Goal: Information Seeking & Learning: Learn about a topic

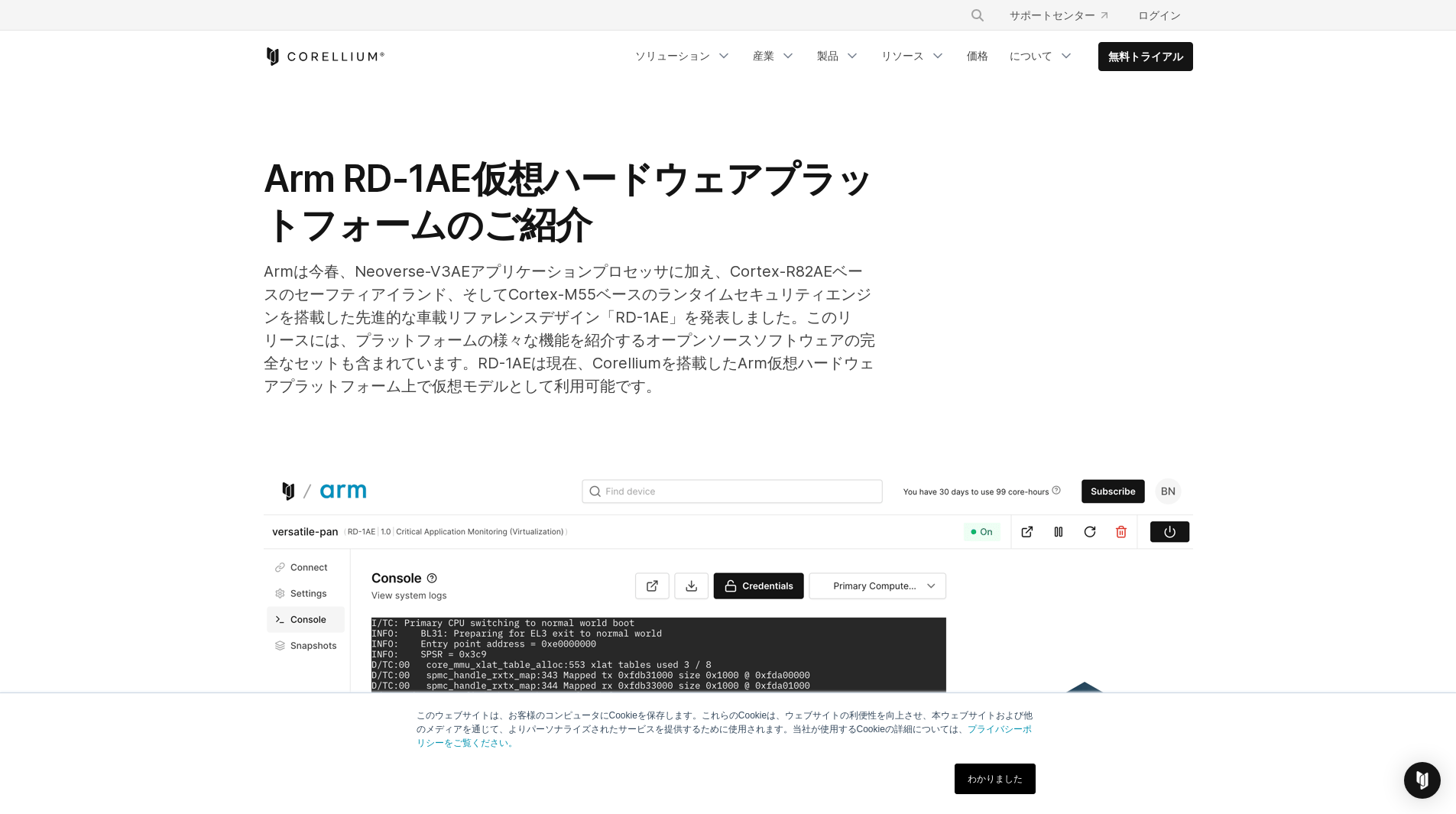
click at [527, 332] on font "Armは今春、Neoverse-V3AEアプリケーションプロセッサに加え、Cortex-R82AEベースのセーフティアイランド、そしてCortex-M55ベー…" at bounding box center [569, 329] width 611 height 133
drag, startPoint x: 649, startPoint y: 264, endPoint x: 685, endPoint y: 279, distance: 39.0
click at [682, 274] on font "Armは今春、Neoverse-V3AEアプリケーションプロセッサに加え、Cortex-R82AEベースのセーフティアイランド、そしてCortex-M55ベー…" at bounding box center [569, 329] width 611 height 133
click at [588, 307] on div "Armは今春、Neoverse-V3AEアプリケーションプロセッサに加え、Cortex-R82AEベースのセーフティアイランド、そしてCortex-M55ベー…" at bounding box center [569, 329] width 611 height 138
drag, startPoint x: 358, startPoint y: 265, endPoint x: 518, endPoint y: 269, distance: 160.0
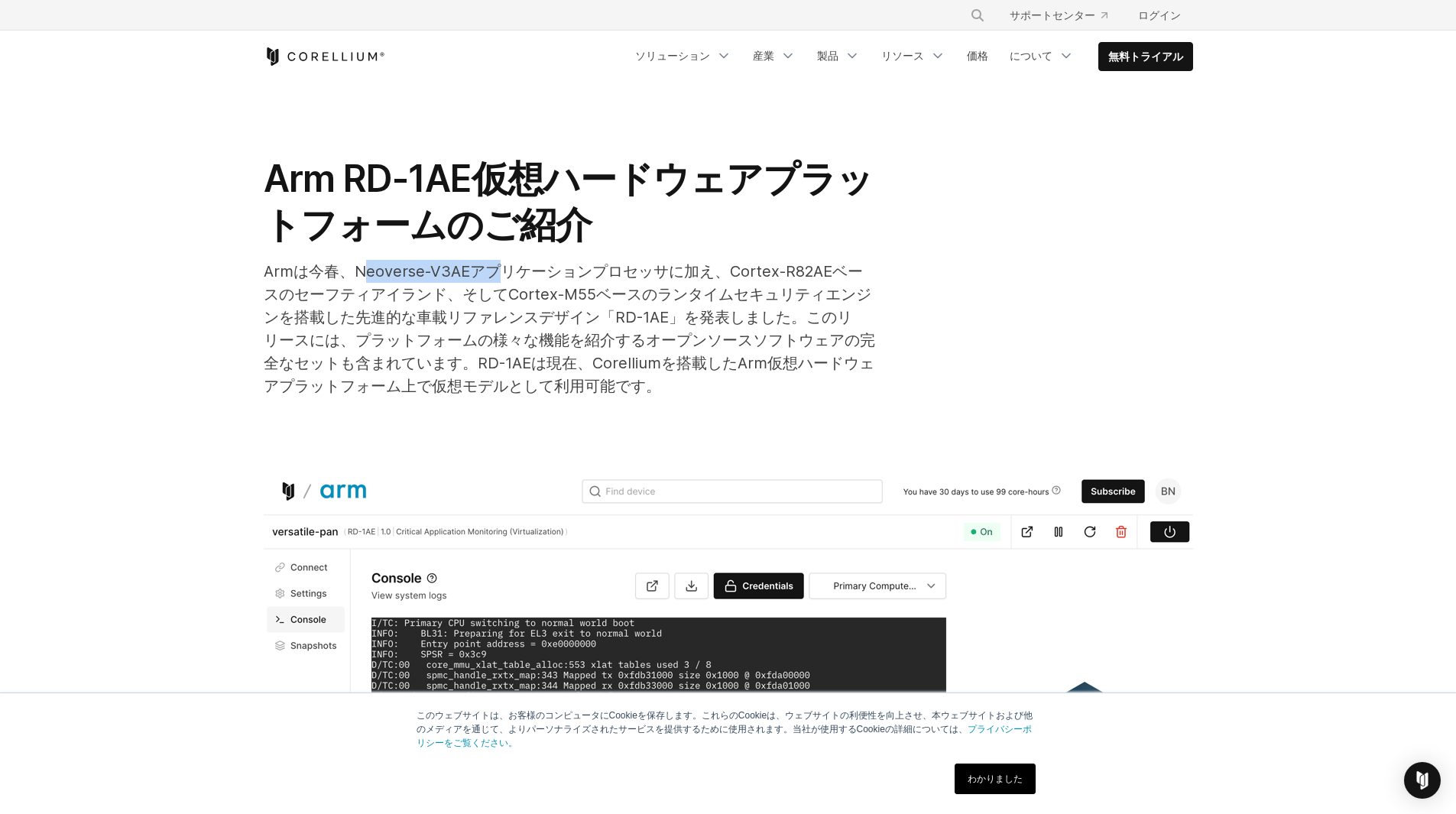
click at [518, 269] on font "Armは今春、Neoverse-V3AEアプリケーションプロセッサに加え、Cortex-R82AEベースのセーフティアイランド、そしてCortex-M55ベー…" at bounding box center [569, 329] width 611 height 133
click at [862, 258] on div "Arm RD-1AE仮想ハードウェアプラットフォームのご紹介 Armは今春、Neoverse-V3AEアプリケーションプロセッサに加え、Cortex-R82A…" at bounding box center [569, 277] width 611 height 242
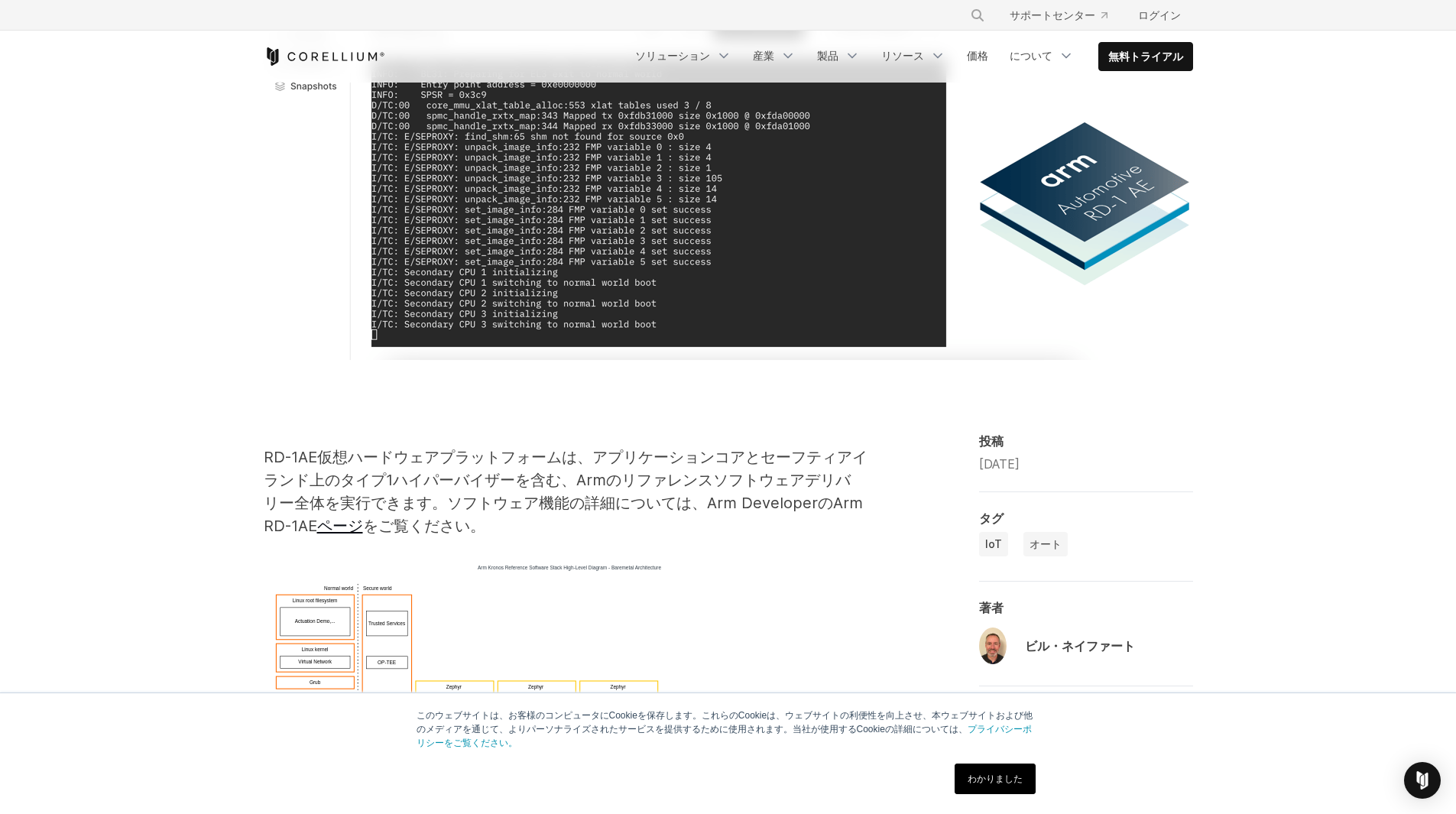
scroll to position [560, 0]
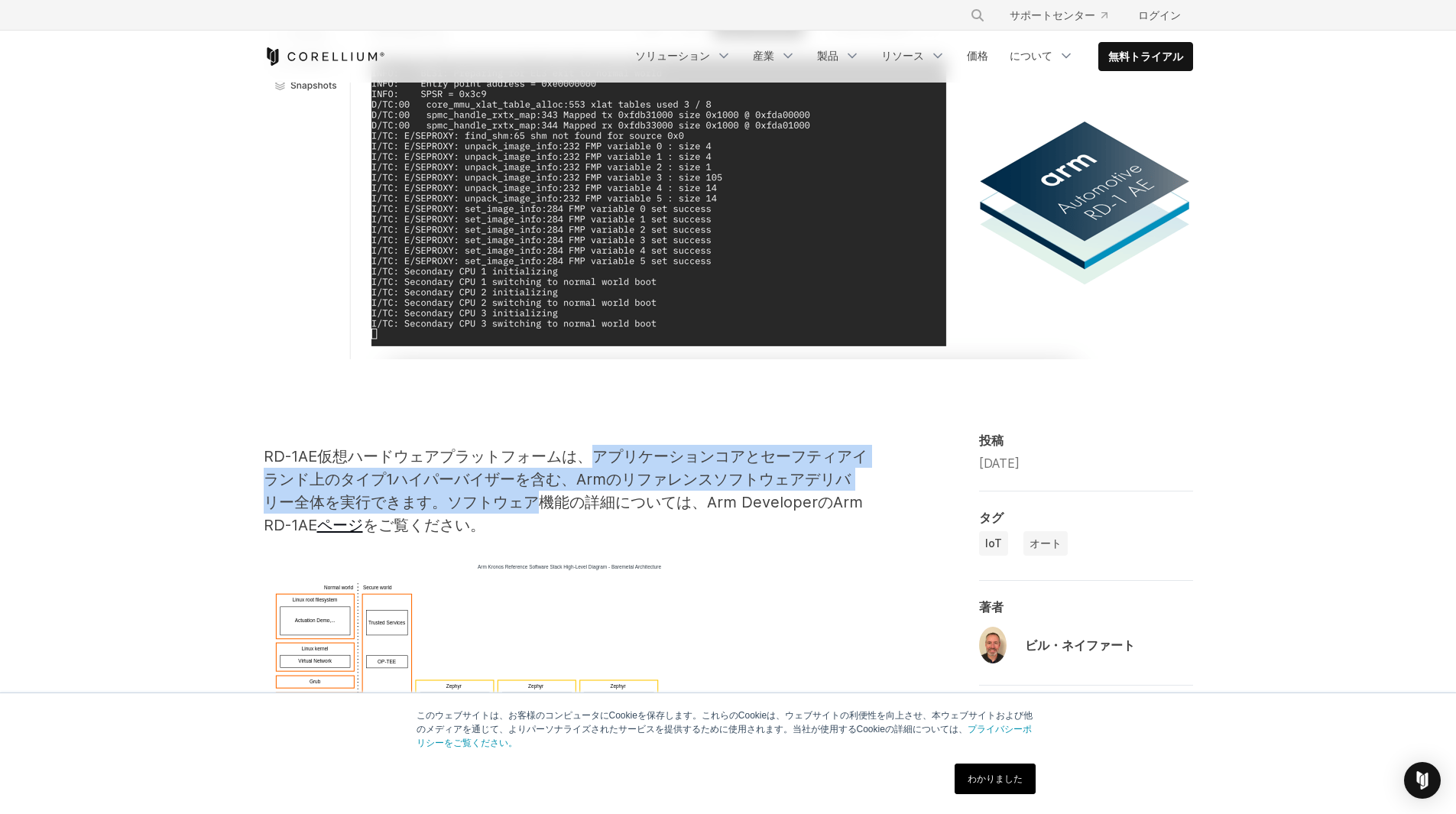
drag, startPoint x: 526, startPoint y: 429, endPoint x: 775, endPoint y: 451, distance: 250.0
click at [774, 448] on font "RD-1AE仮想ハードウェアプラットフォームは、アプリケーションコアとセーフティアイランド上のタイプ1ハイパーバイザーを含む、Armのリファレンスソフトウェア…" at bounding box center [565, 490] width 604 height 87
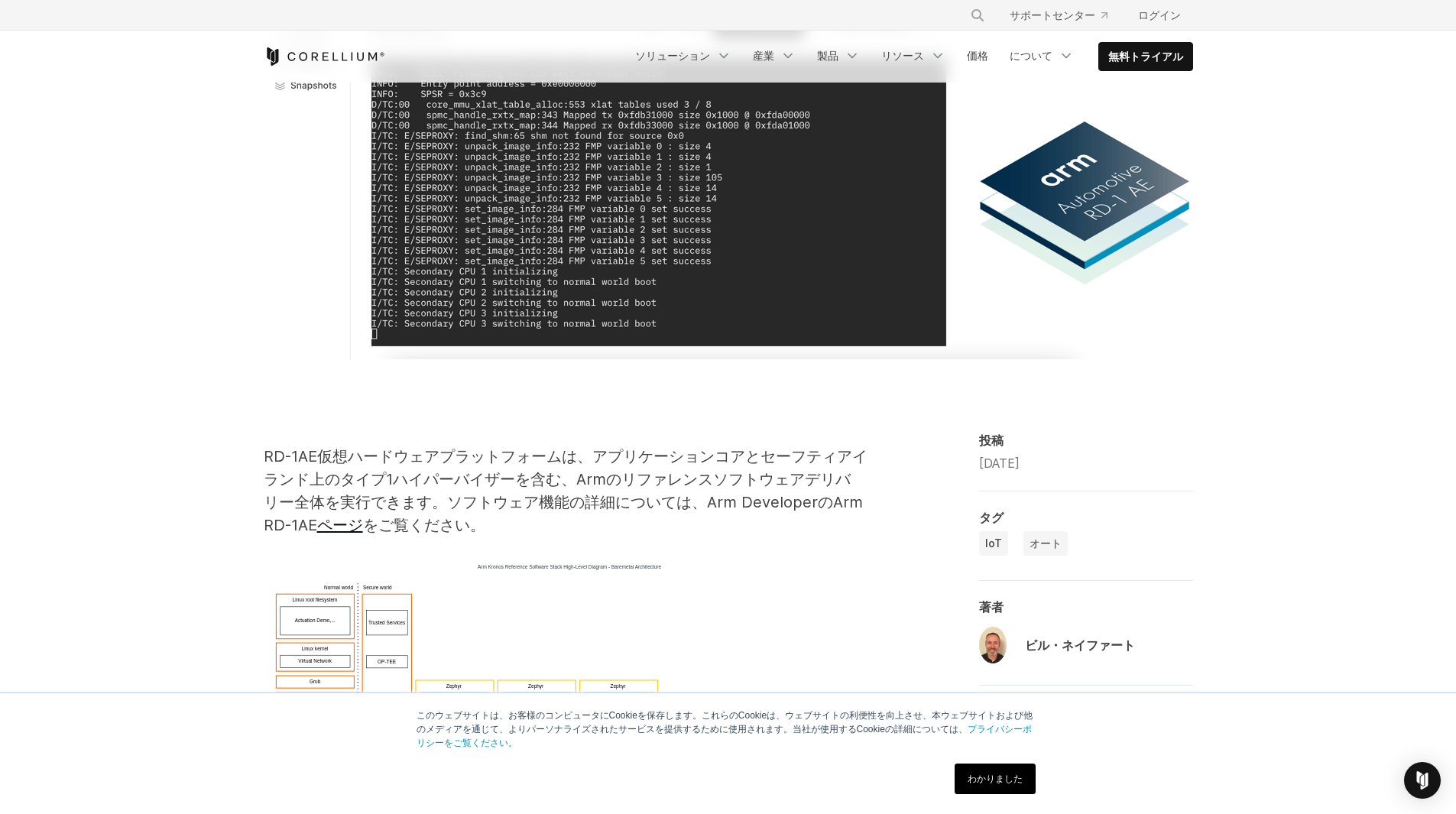
click at [763, 469] on p "RD-1AE仮想ハードウェアプラットフォームは、アプリケーションコアとセーフティアイランド上のタイプ1ハイパーバイザーを含む、Armのリファレンスソフトウェア…" at bounding box center [569, 490] width 611 height 92
drag, startPoint x: 702, startPoint y: 474, endPoint x: 656, endPoint y: 469, distance: 46.3
click at [658, 469] on p "RD-1AE仮想ハードウェアプラットフォームは、アプリケーションコアとセーフティアイランド上のタイプ1ハイパーバイザーを含む、Armのリファレンスソフトウェア…" at bounding box center [569, 490] width 611 height 92
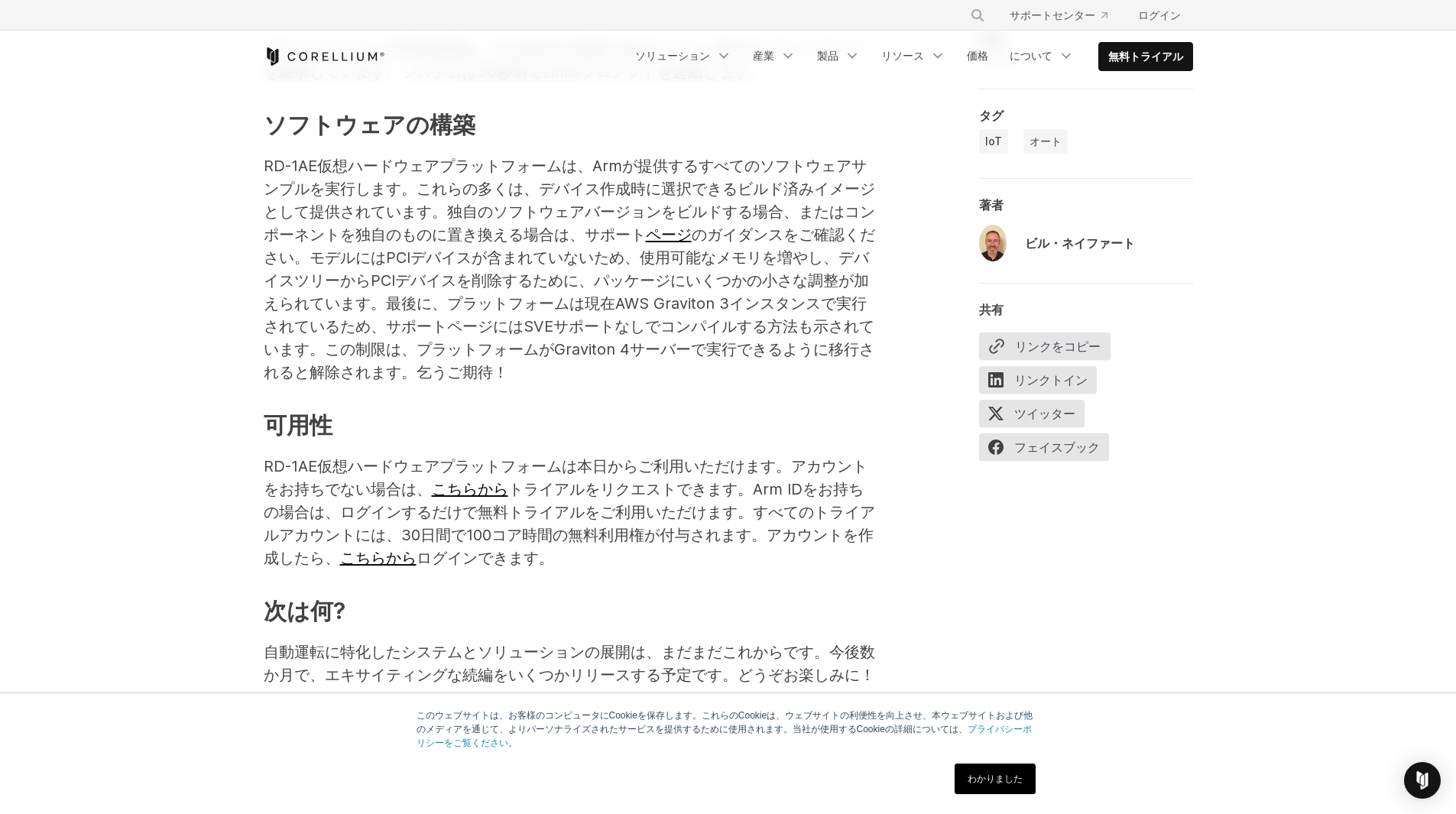
scroll to position [2063, 0]
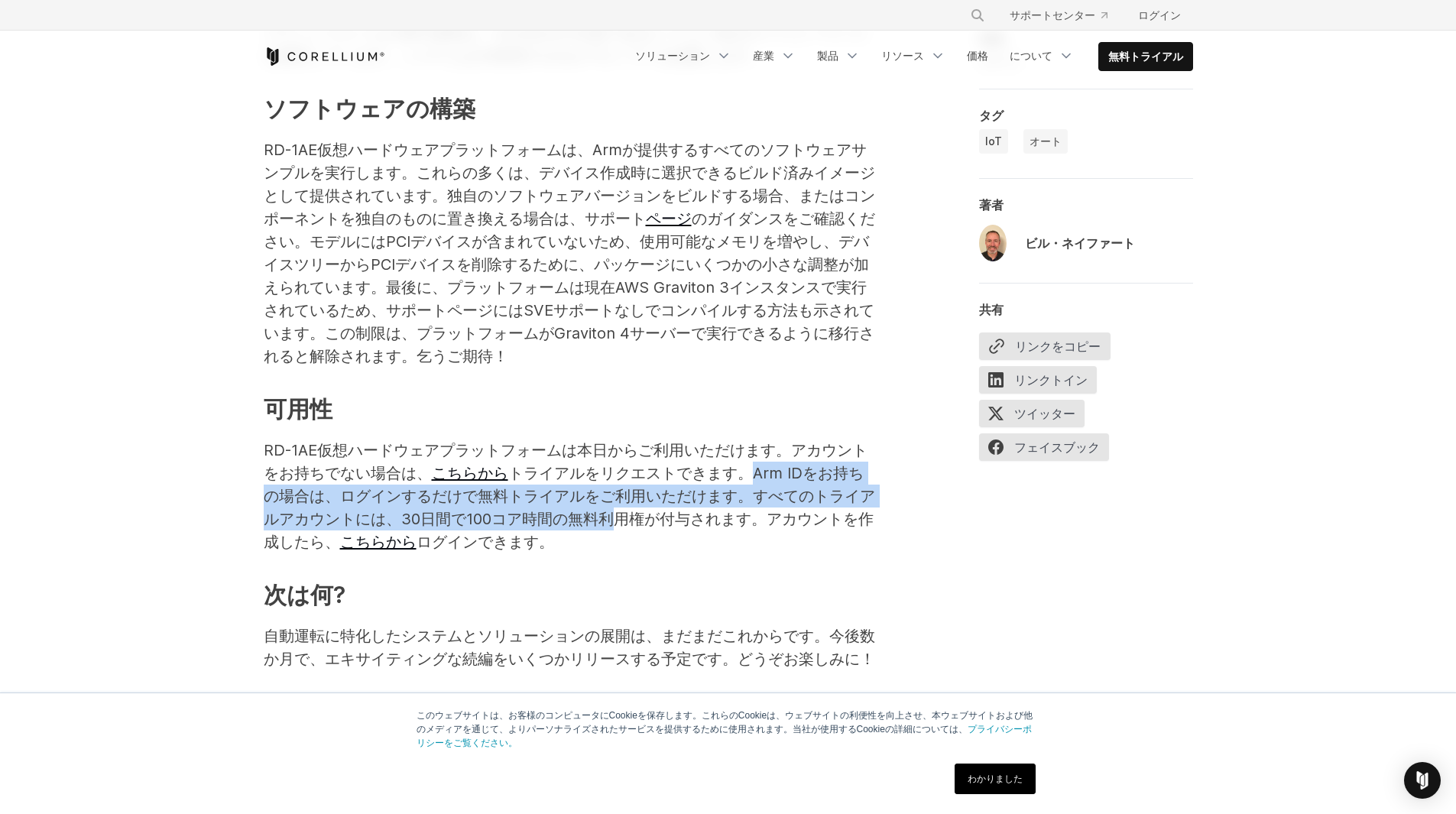
drag, startPoint x: 524, startPoint y: 334, endPoint x: 820, endPoint y: 377, distance: 299.1
click at [812, 464] on font "トライアルをリクエストできます。Arm IDをお持ちの場合は、ログインするだけで無料トライアルをご利用いただけます。すべてのトライアルアカウントには、30日間…" at bounding box center [569, 507] width 611 height 87
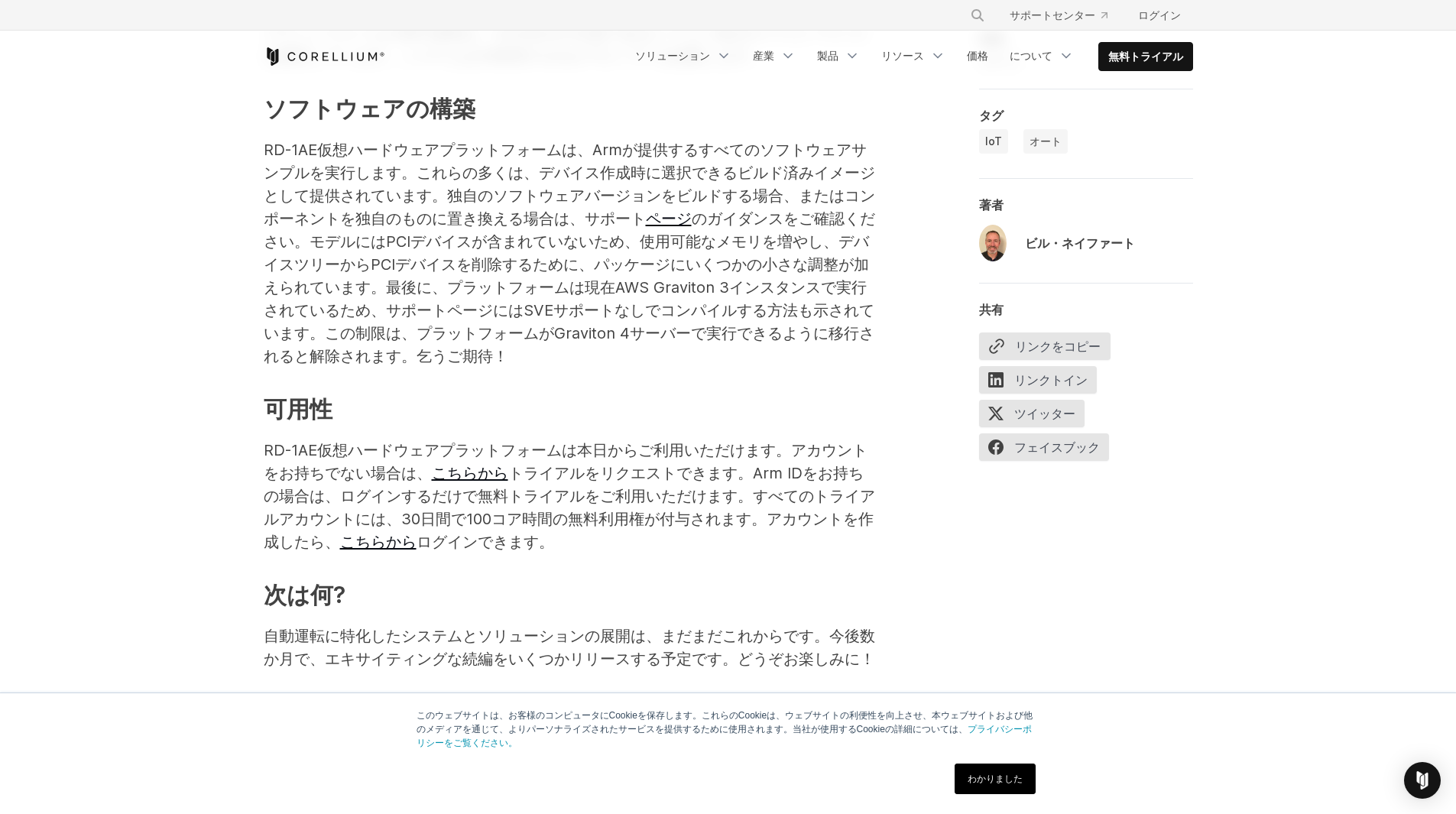
click at [821, 438] on p "RD-1AE仮想ハードウェアプラットフォームは本日からご利用いただけます。アカウントをお持ちでない場合は、 こちらから トライアルをリクエストできます。Arm…" at bounding box center [569, 495] width 611 height 115
click at [714, 438] on p "RD-1AE仮想ハードウェアプラットフォームは本日からご利用いただけます。アカウントをお持ちでない場合は、 こちらから トライアルをリクエストできます。Arm…" at bounding box center [569, 495] width 611 height 115
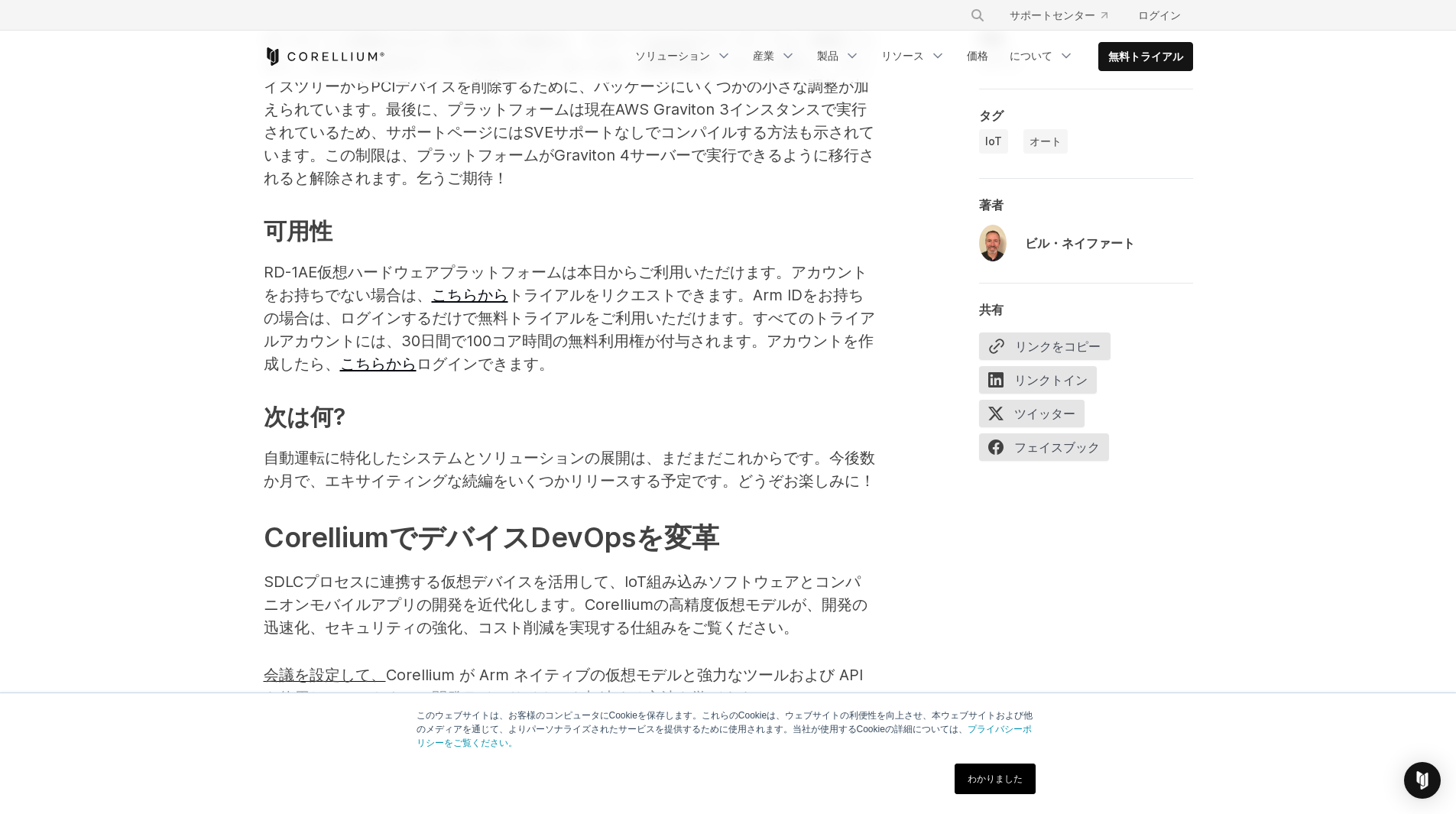
scroll to position [2242, 0]
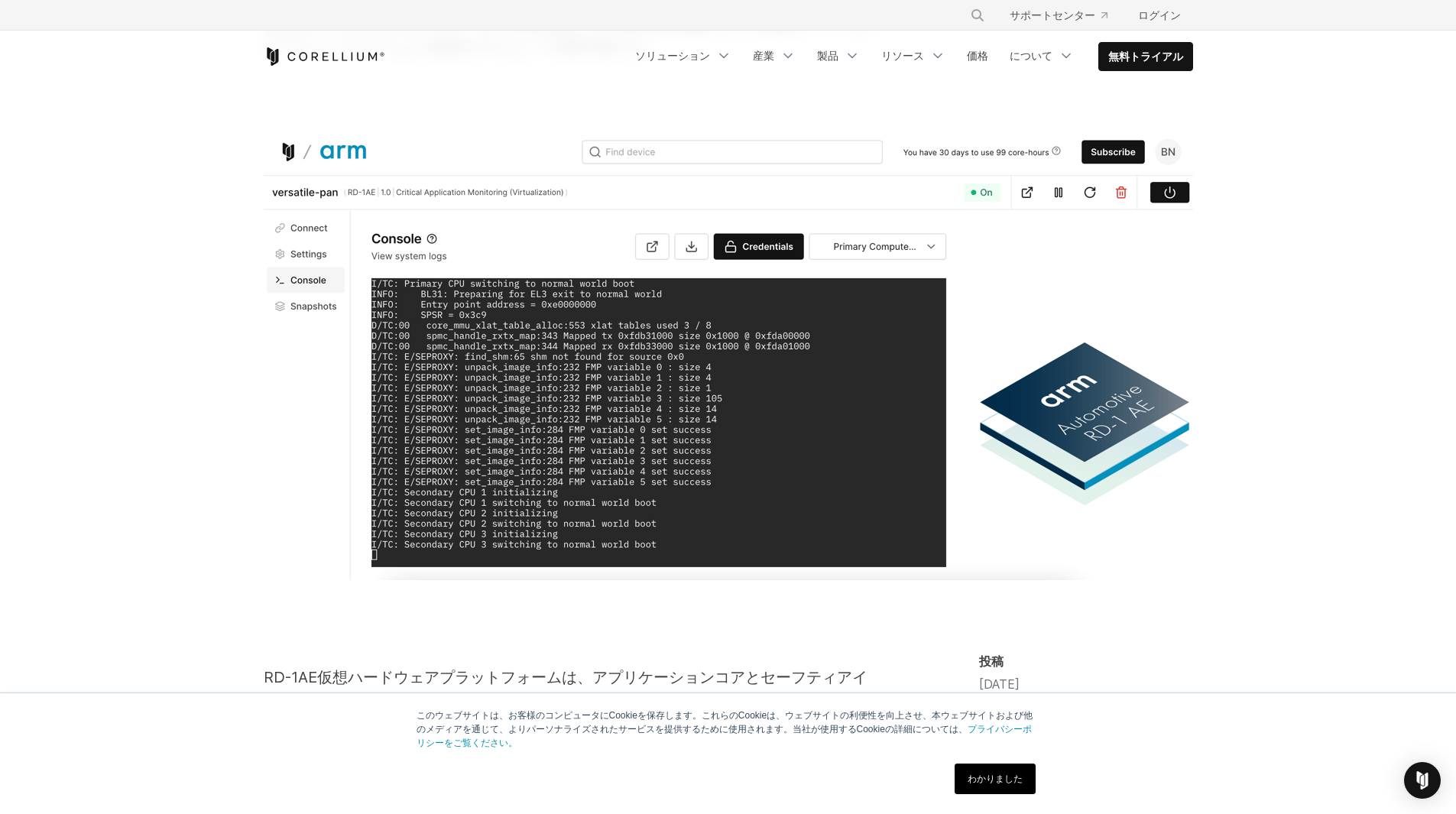
drag, startPoint x: 726, startPoint y: 289, endPoint x: 689, endPoint y: 160, distance: 134.2
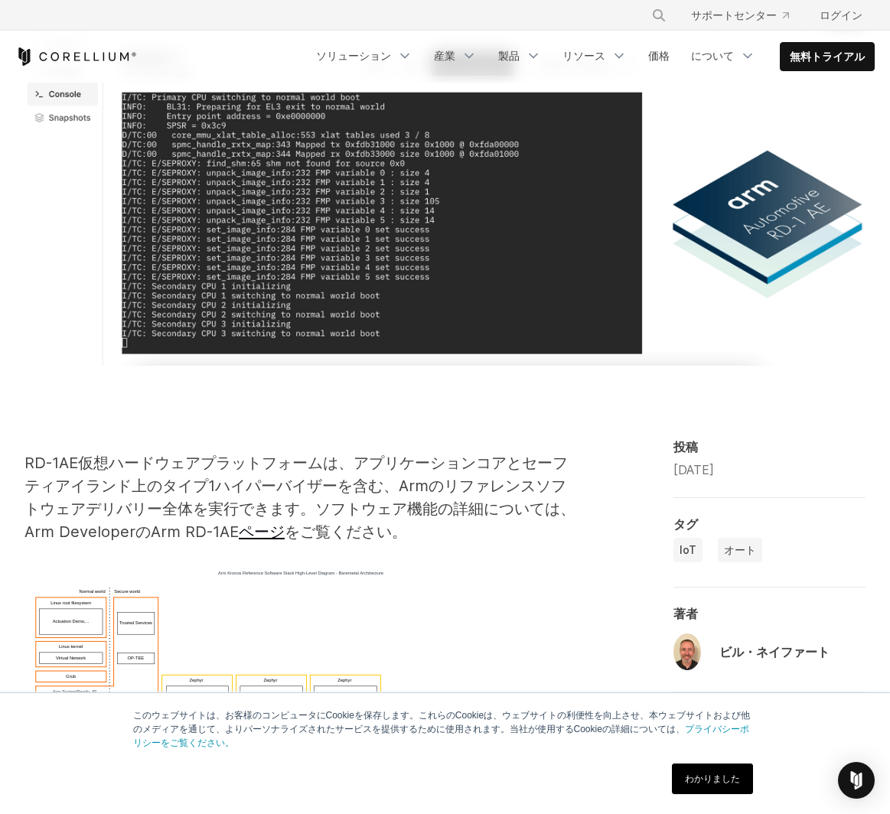
scroll to position [533, 0]
